Goal: Contribute content

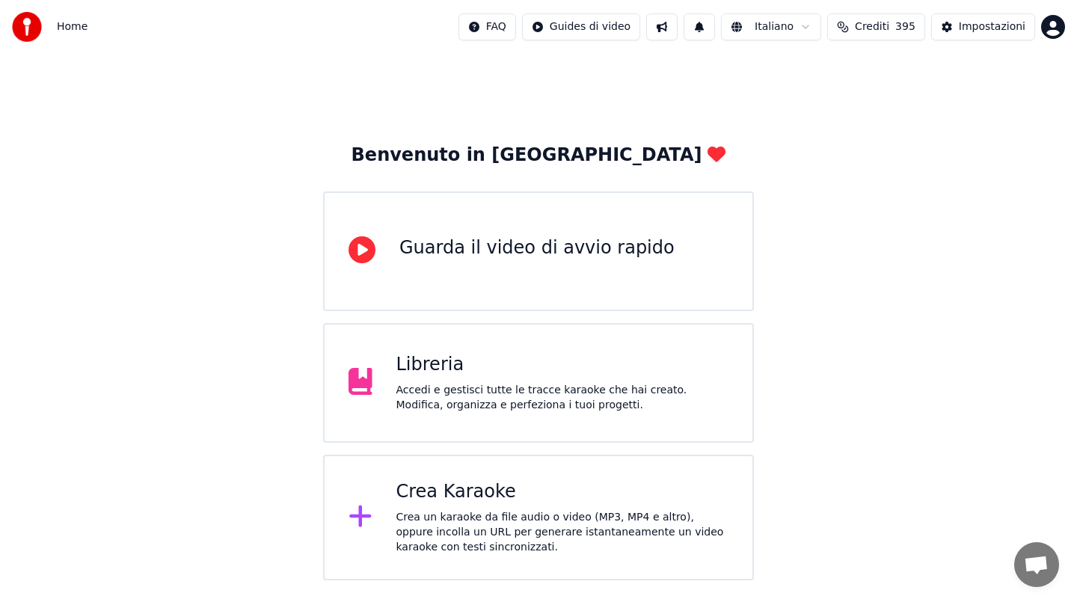
click at [491, 422] on div "Libreria Accedi e gestisci tutte le tracce karaoke che hai creato. Modifica, or…" at bounding box center [538, 383] width 431 height 120
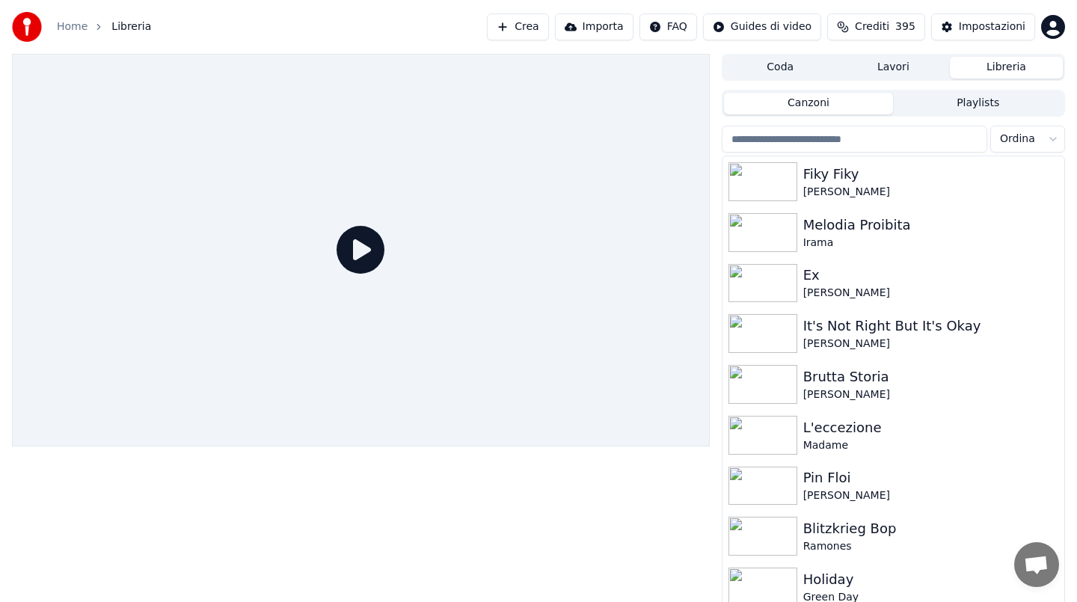
click at [536, 24] on button "Crea" at bounding box center [517, 26] width 61 height 27
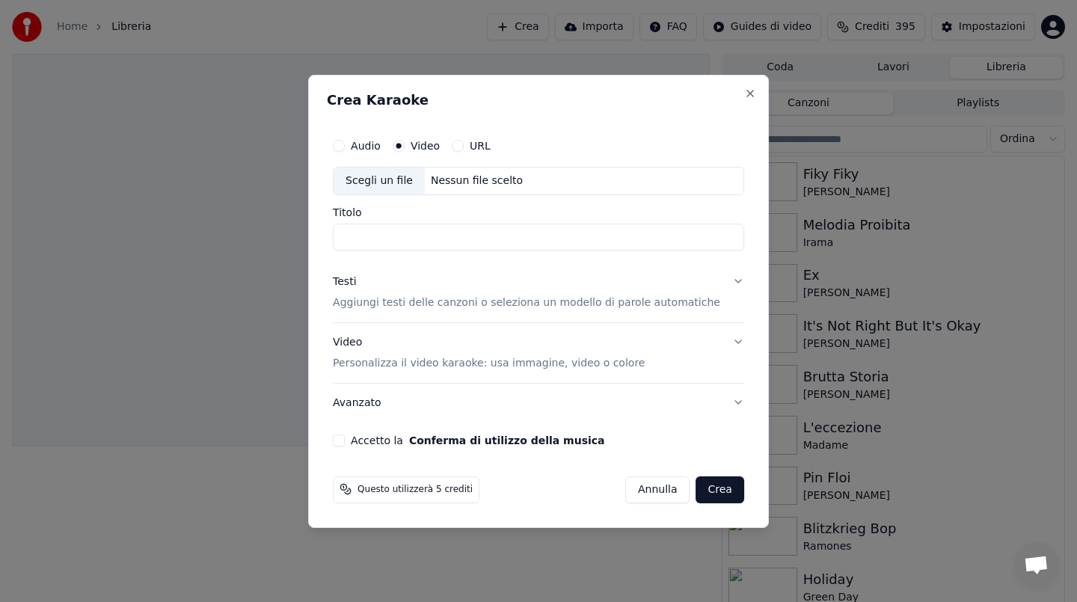
click at [483, 179] on div "Nessun file scelto" at bounding box center [477, 181] width 104 height 15
type input "**********"
click at [356, 278] on div "Testi" at bounding box center [344, 282] width 23 height 15
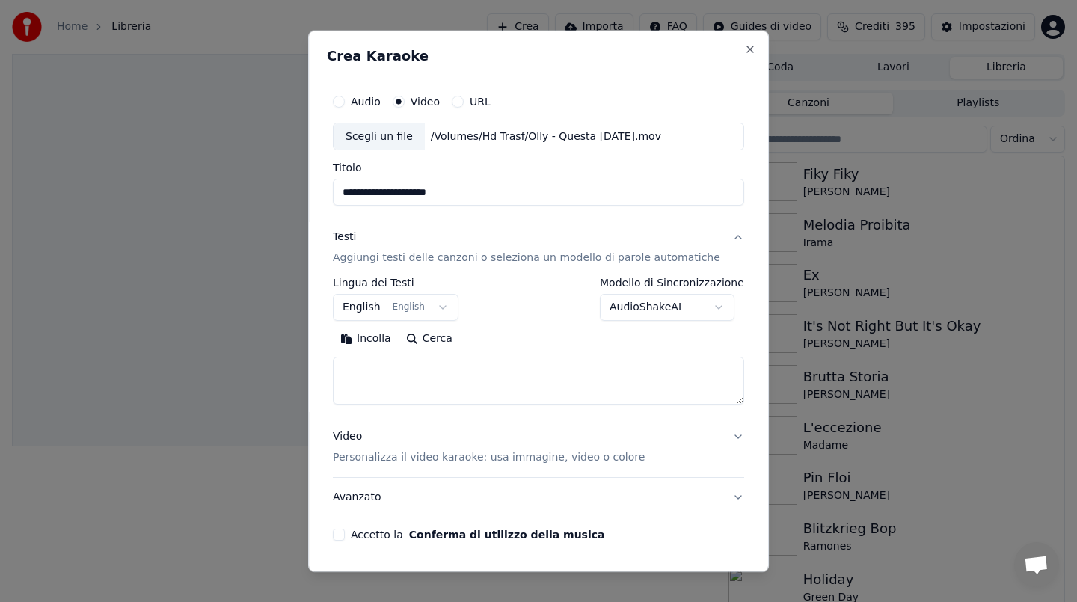
click at [378, 343] on button "Incolla" at bounding box center [366, 339] width 66 height 24
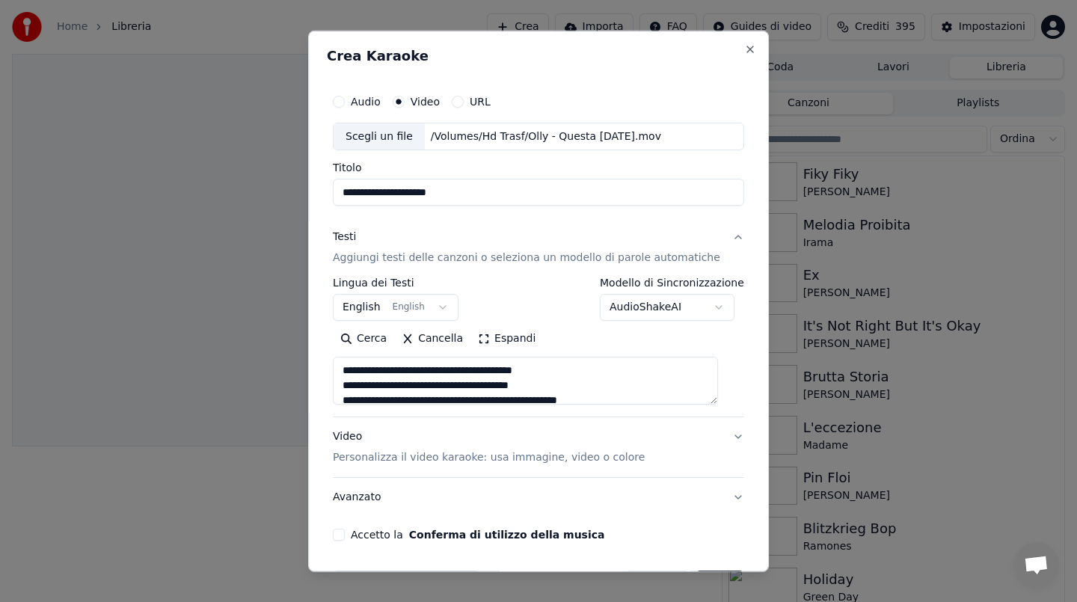
drag, startPoint x: 356, startPoint y: 385, endPoint x: 357, endPoint y: 343, distance: 42.7
click at [357, 343] on div "Cerca Cancella Espandi" at bounding box center [538, 366] width 411 height 78
type textarea "**********"
click at [345, 537] on button "Accetto la Conferma di utilizzo della musica" at bounding box center [339, 535] width 12 height 12
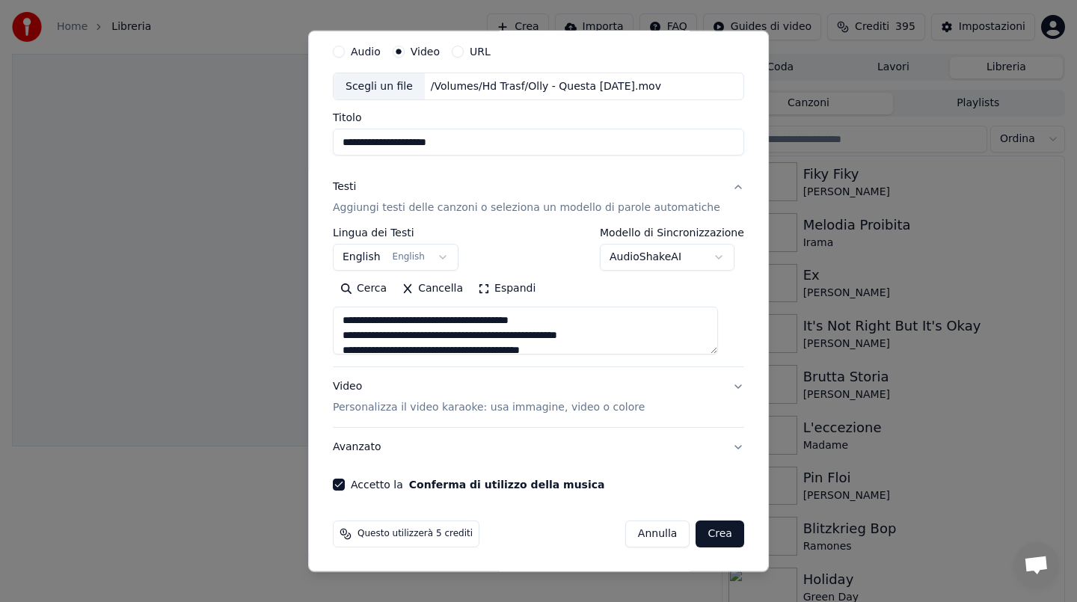
click at [717, 530] on button "Crea" at bounding box center [721, 534] width 48 height 27
select select "**"
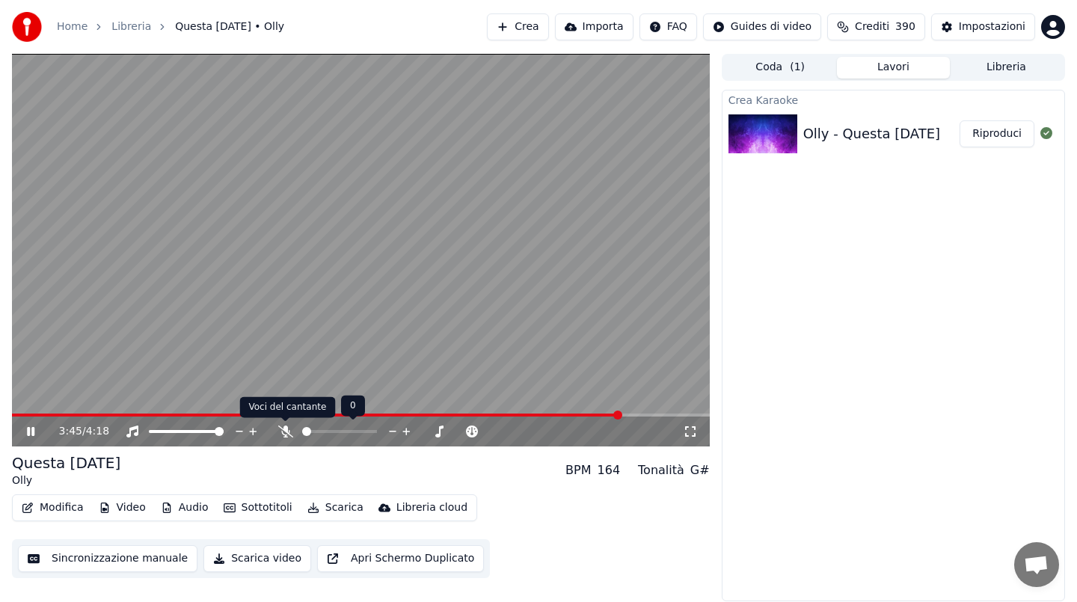
click at [284, 431] on icon at bounding box center [285, 432] width 15 height 12
click at [161, 414] on span at bounding box center [318, 415] width 613 height 3
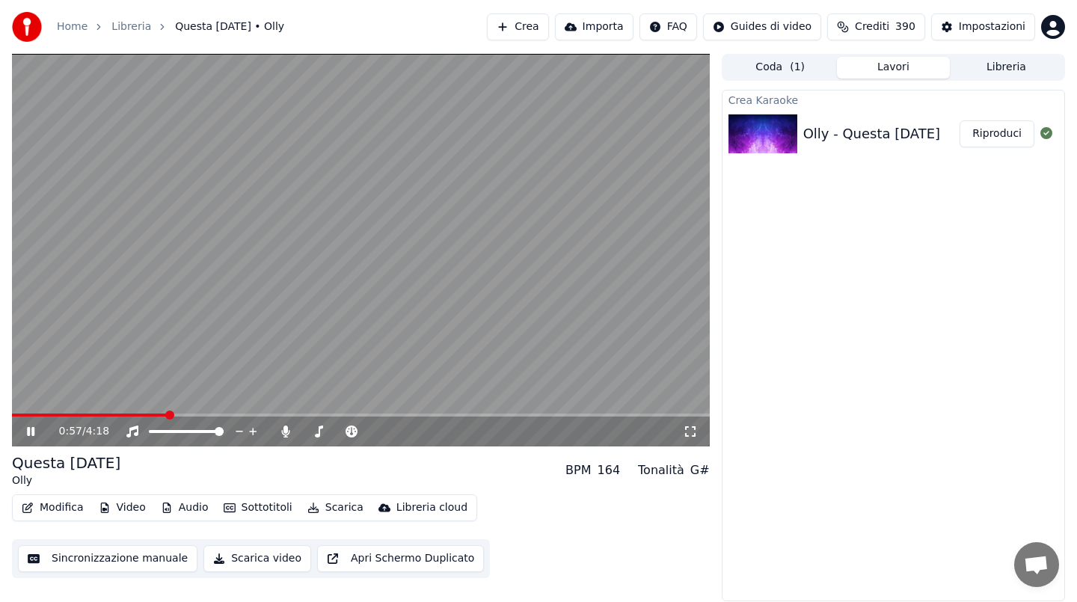
click at [265, 273] on video at bounding box center [361, 250] width 698 height 393
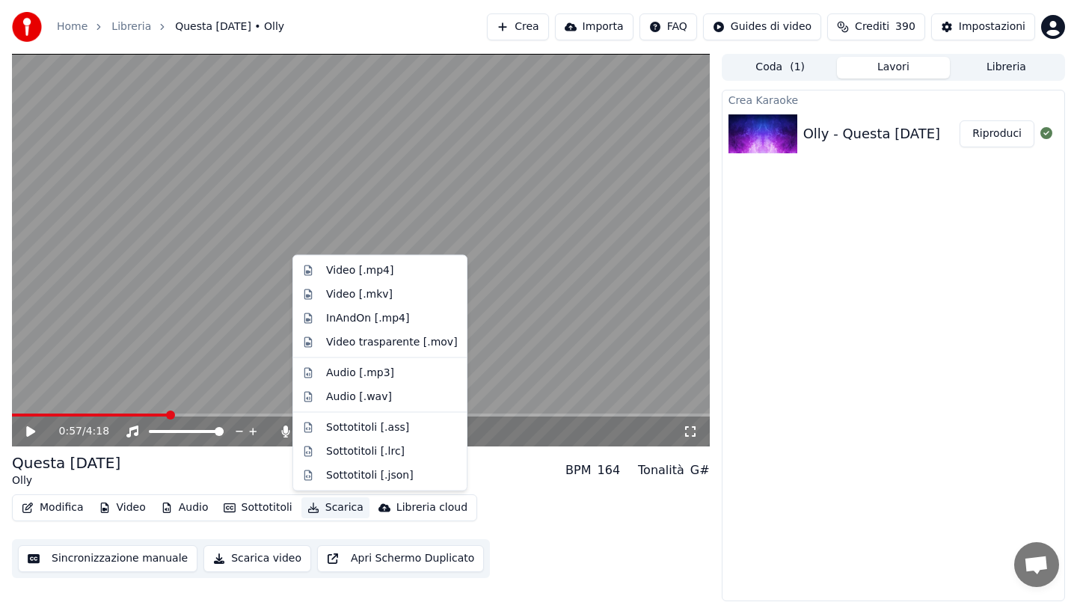
click at [326, 509] on button "Scarica" at bounding box center [336, 508] width 68 height 21
click at [371, 270] on div "Video [.mp4]" at bounding box center [359, 270] width 67 height 15
